Goal: Information Seeking & Learning: Learn about a topic

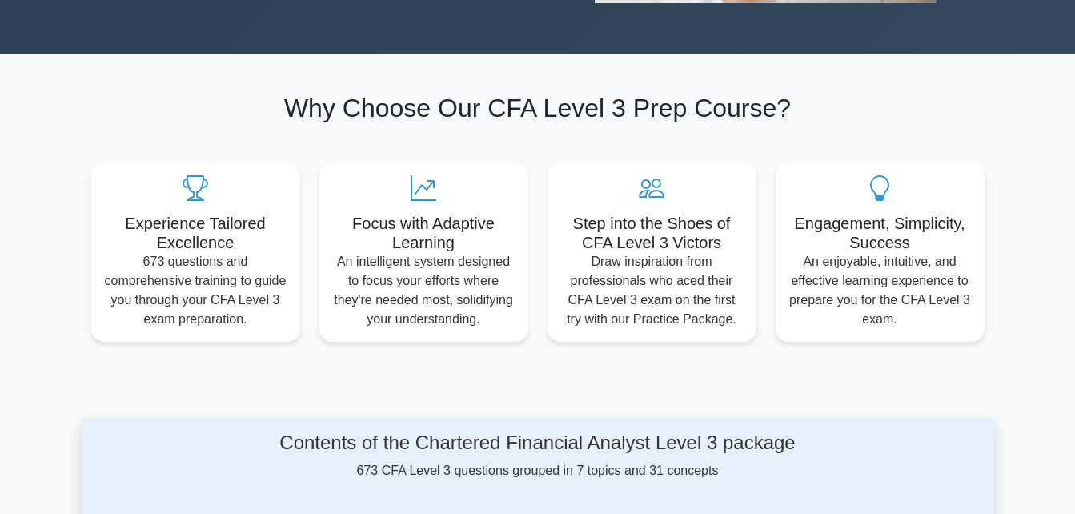
click at [189, 232] on h5 "Experience Tailored Excellence" at bounding box center [195, 233] width 183 height 38
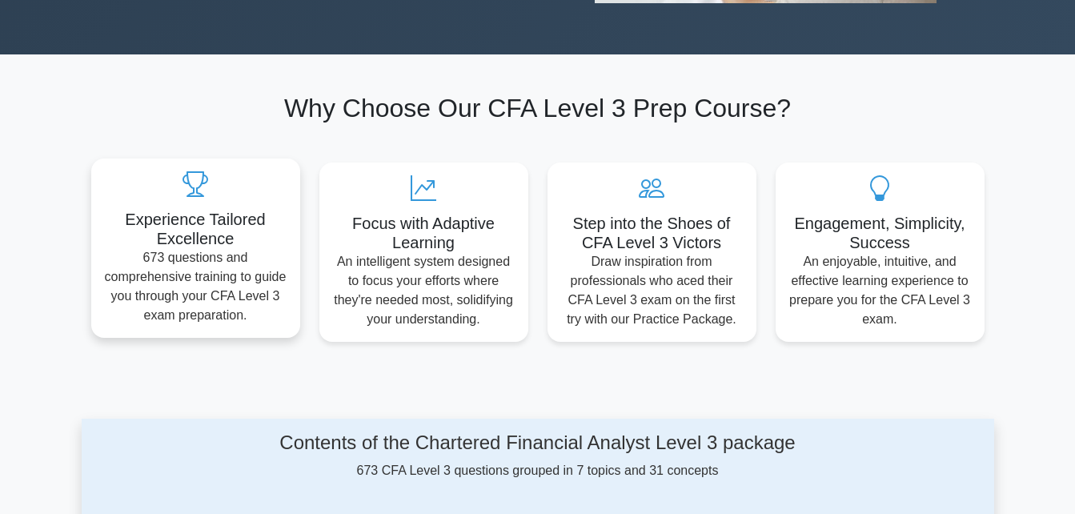
click at [208, 218] on h5 "Experience Tailored Excellence" at bounding box center [195, 229] width 183 height 38
click at [163, 282] on p "673 questions and comprehensive training to guide you through your CFA Level 3 …" at bounding box center [195, 286] width 183 height 77
click at [198, 231] on h5 "Experience Tailored Excellence" at bounding box center [195, 229] width 183 height 38
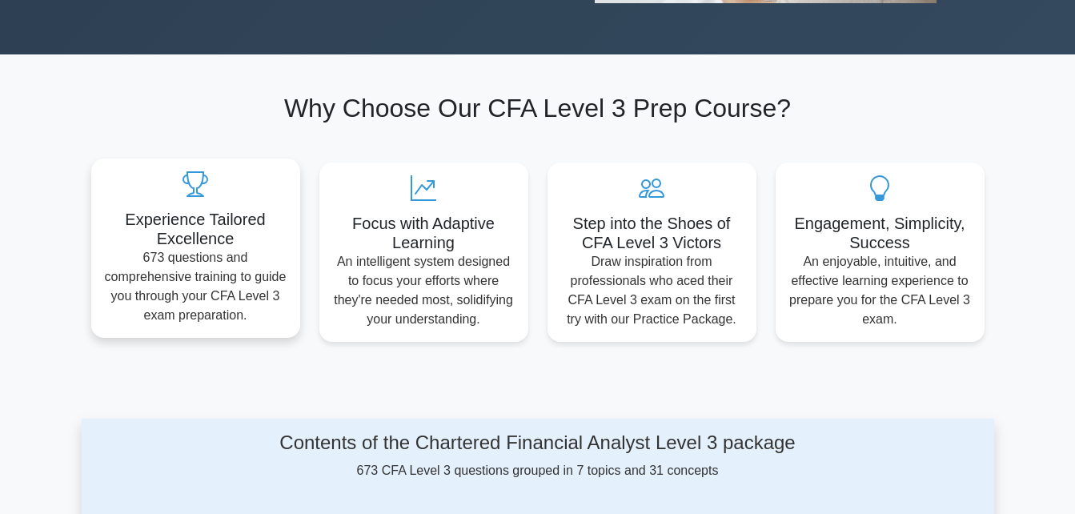
click at [181, 296] on p "673 questions and comprehensive training to guide you through your CFA Level 3 …" at bounding box center [195, 286] width 183 height 77
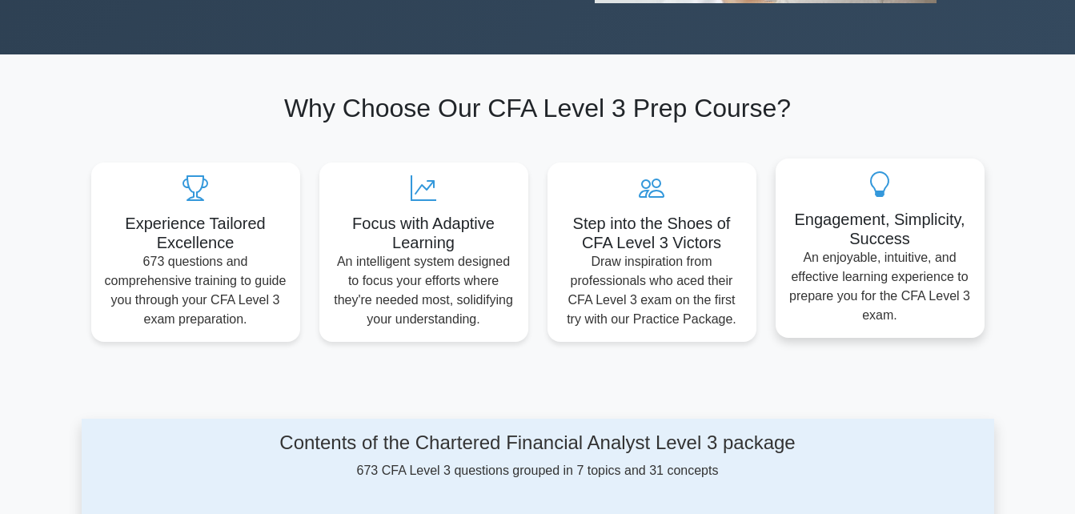
click at [932, 214] on h5 "Engagement, Simplicity, Success" at bounding box center [880, 229] width 183 height 38
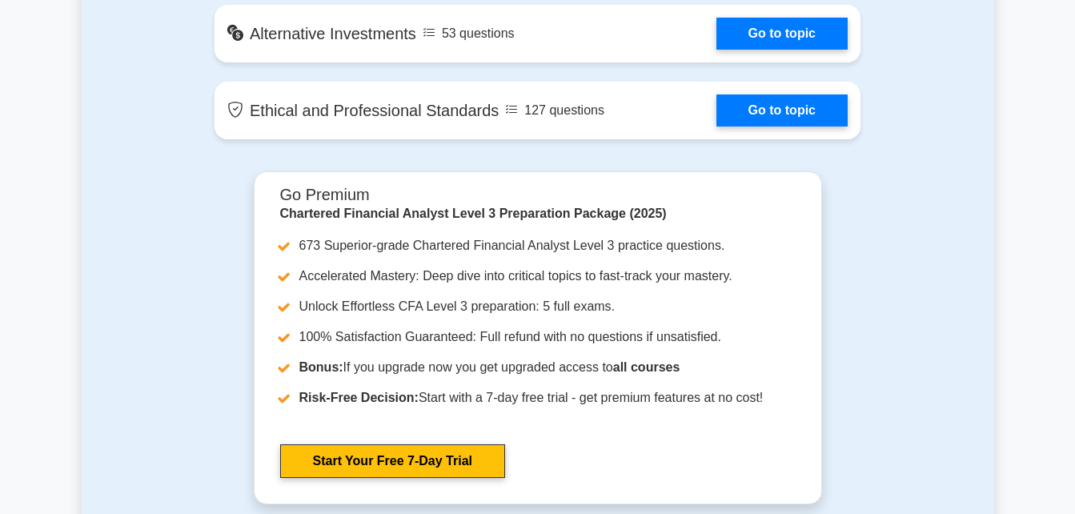
scroll to position [1797, 0]
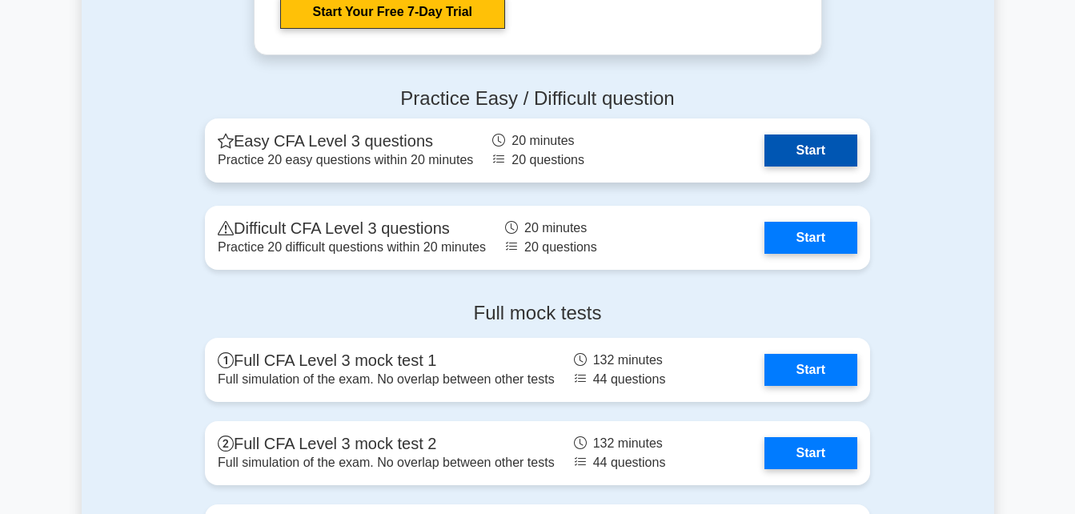
click at [817, 135] on link "Start" at bounding box center [811, 151] width 93 height 32
